Goal: Task Accomplishment & Management: Complete application form

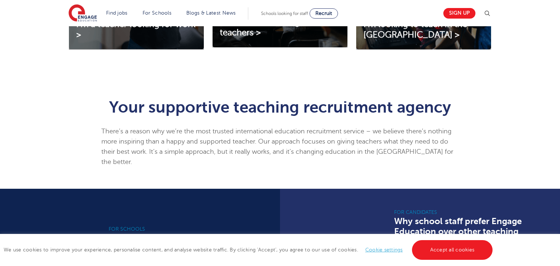
scroll to position [350, 0]
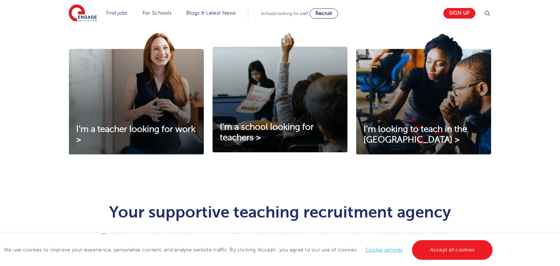
scroll to position [204, 0]
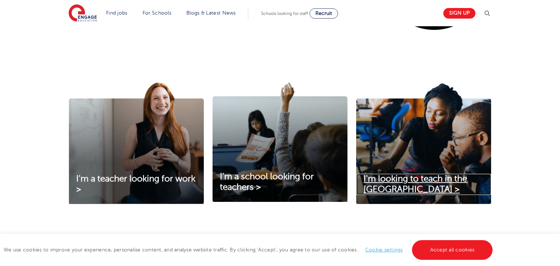
click at [413, 177] on span "I'm looking to teach in the [GEOGRAPHIC_DATA] >" at bounding box center [415, 184] width 104 height 20
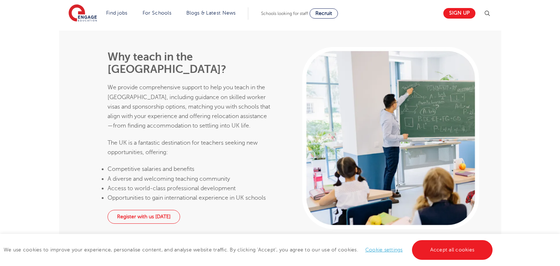
scroll to position [978, 0]
click at [136, 210] on link "Register with us today" at bounding box center [144, 217] width 73 height 14
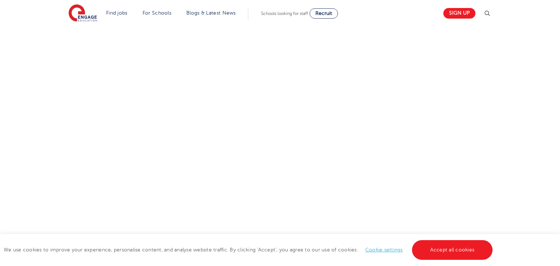
scroll to position [394, 0]
click at [355, 223] on div "Let us know more about you!" at bounding box center [280, 87] width 442 height 463
click at [395, 221] on div "Let us know more about you!" at bounding box center [280, 87] width 442 height 463
click at [357, 173] on div "Let us know more about you!" at bounding box center [280, 87] width 442 height 463
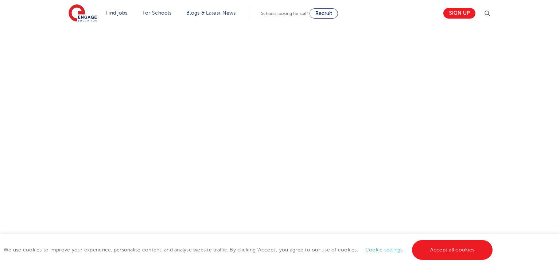
click at [372, 188] on div "Let us know more about you!" at bounding box center [280, 136] width 442 height 341
click at [438, 257] on link "Accept all cookies" at bounding box center [452, 250] width 81 height 20
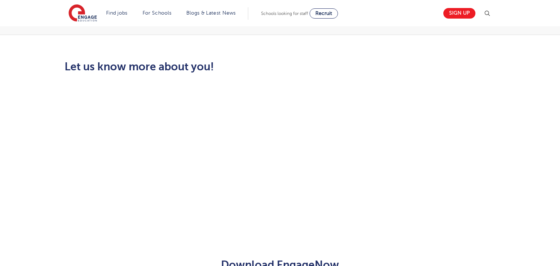
scroll to position [190, 0]
